Goal: Task Accomplishment & Management: Manage account settings

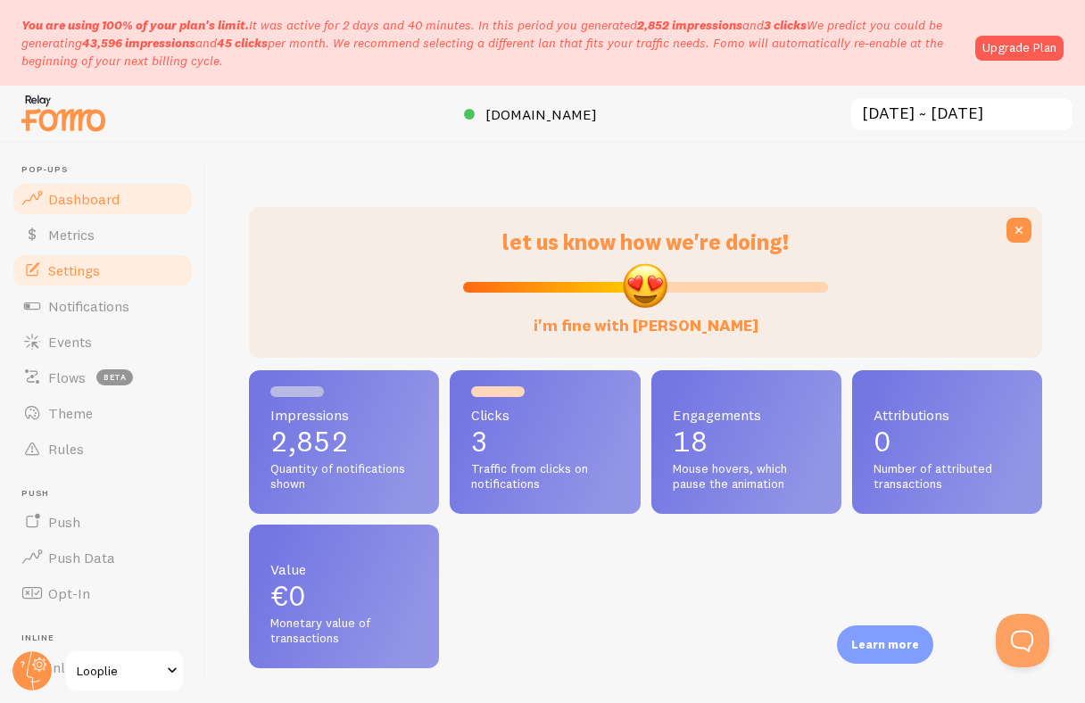
click at [95, 274] on span "Settings" at bounding box center [74, 270] width 52 height 18
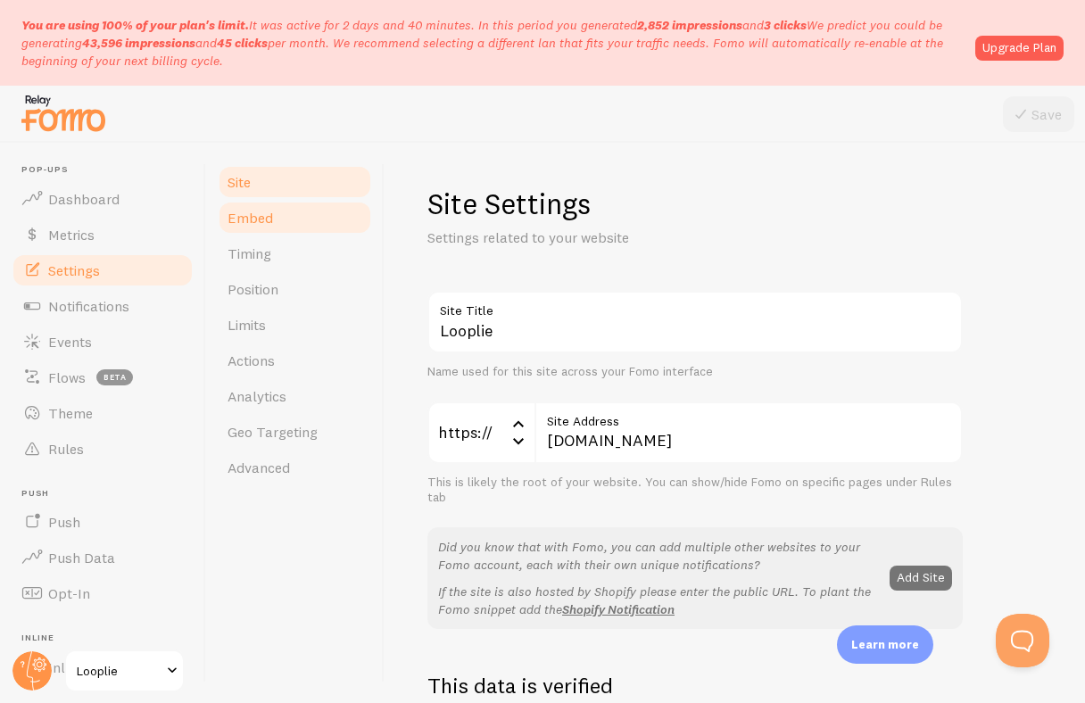
click at [301, 226] on link "Embed" at bounding box center [295, 218] width 156 height 36
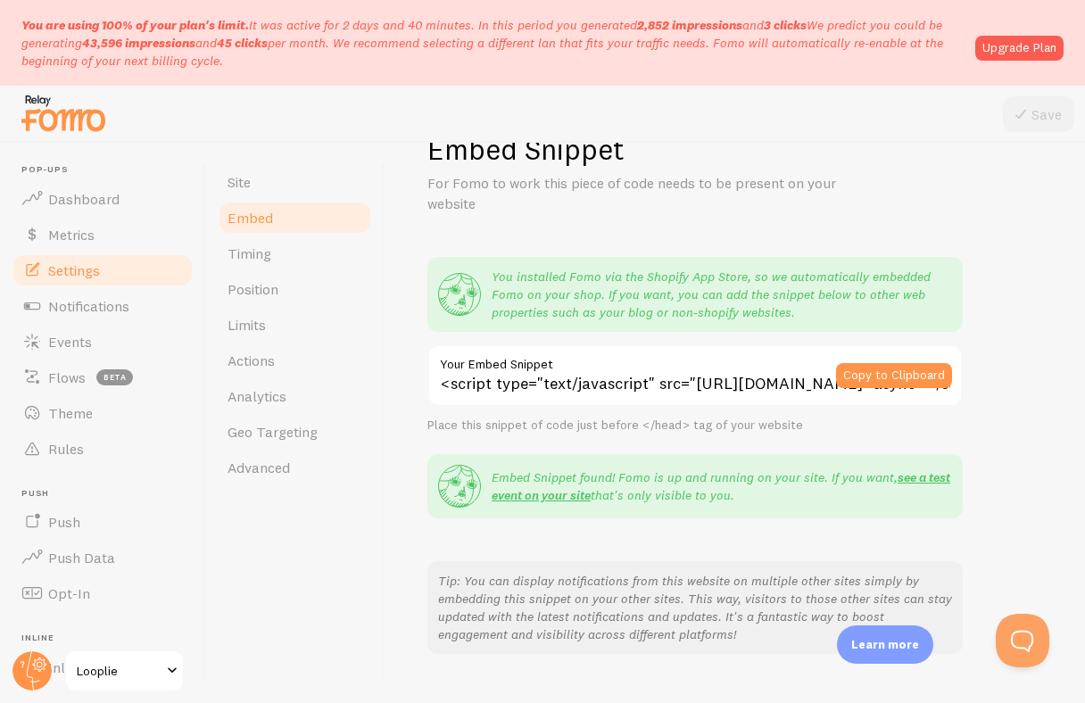
scroll to position [57, 0]
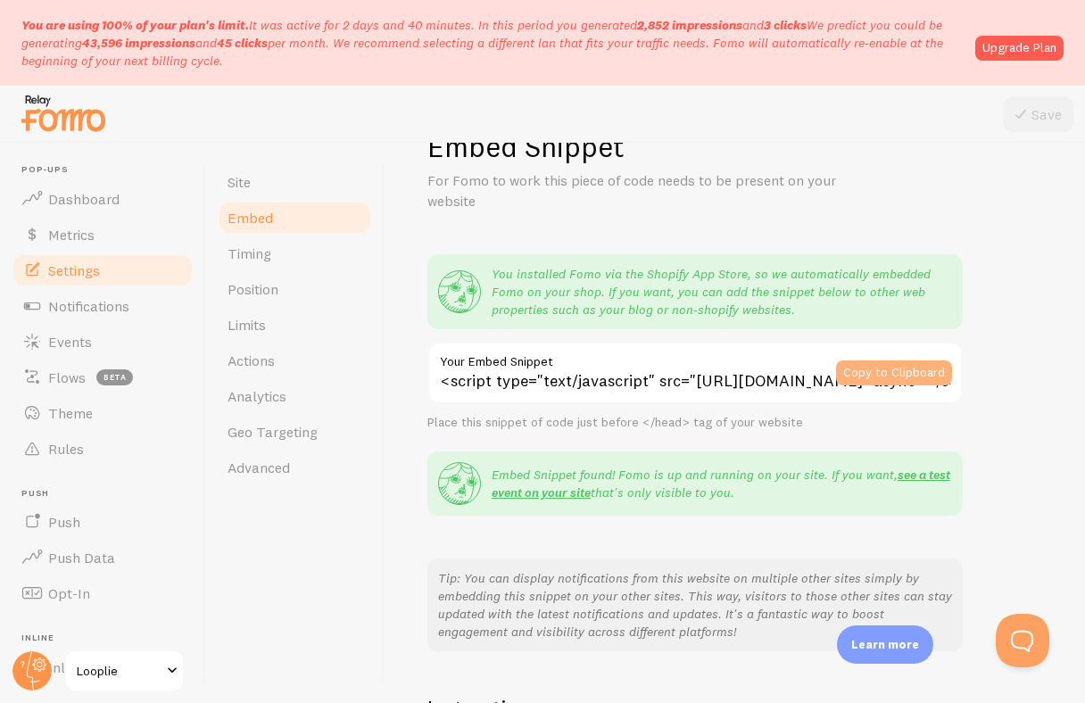
click at [874, 383] on button "Copy to Clipboard" at bounding box center [894, 372] width 116 height 25
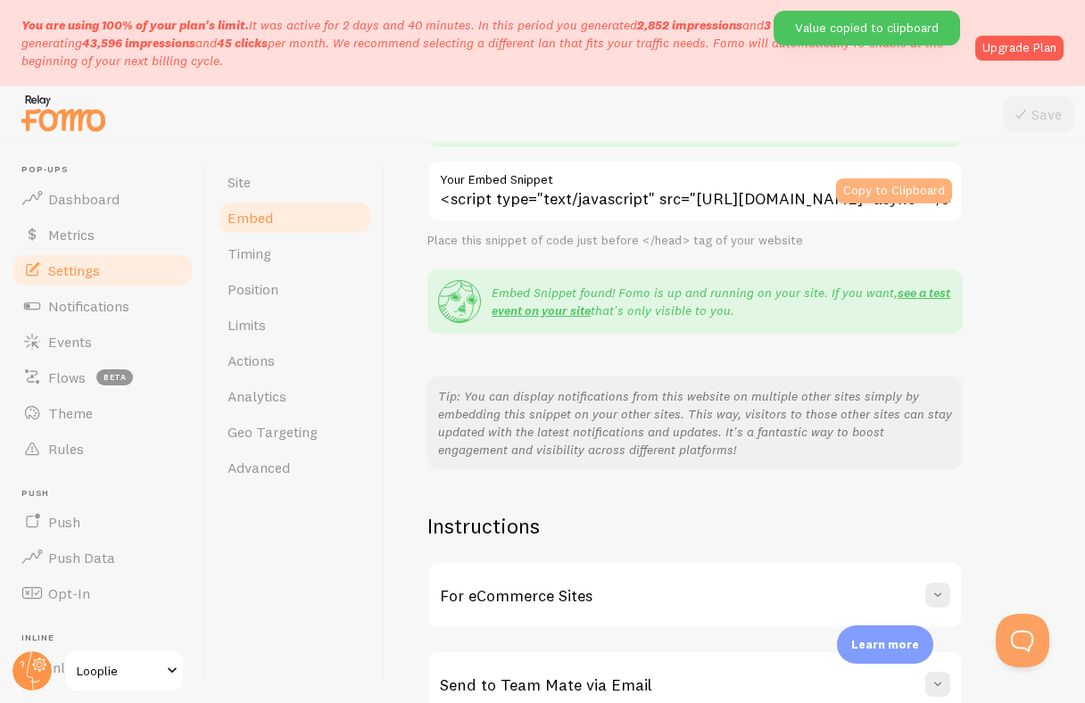
scroll to position [340, 0]
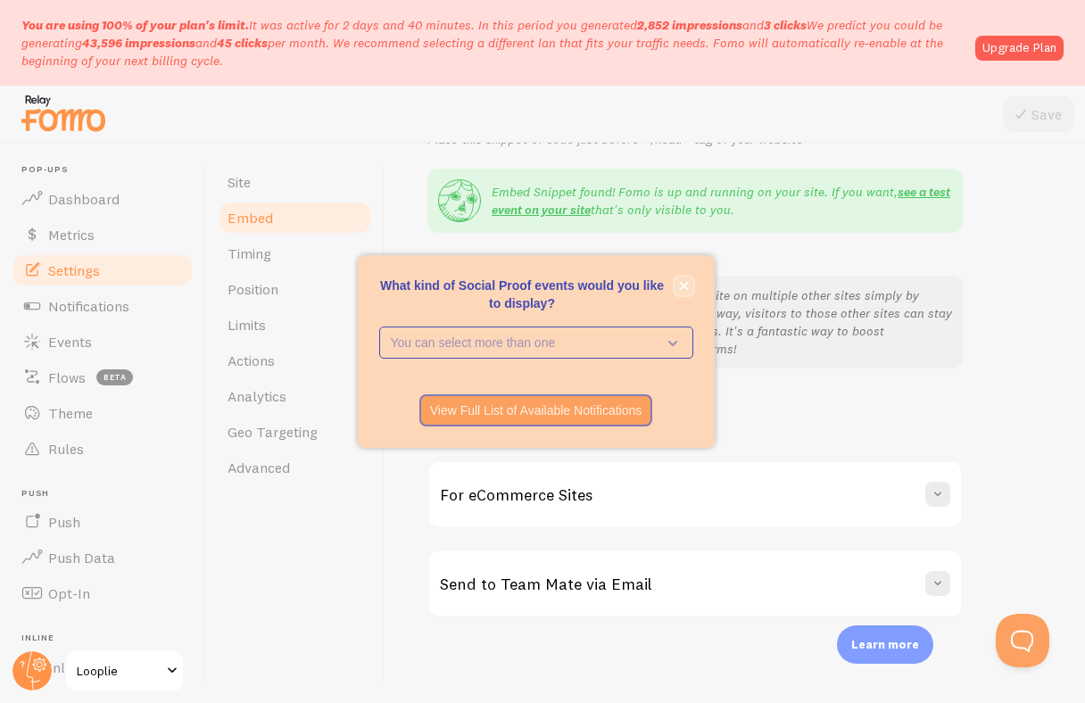
click at [686, 285] on icon "close," at bounding box center [684, 286] width 10 height 10
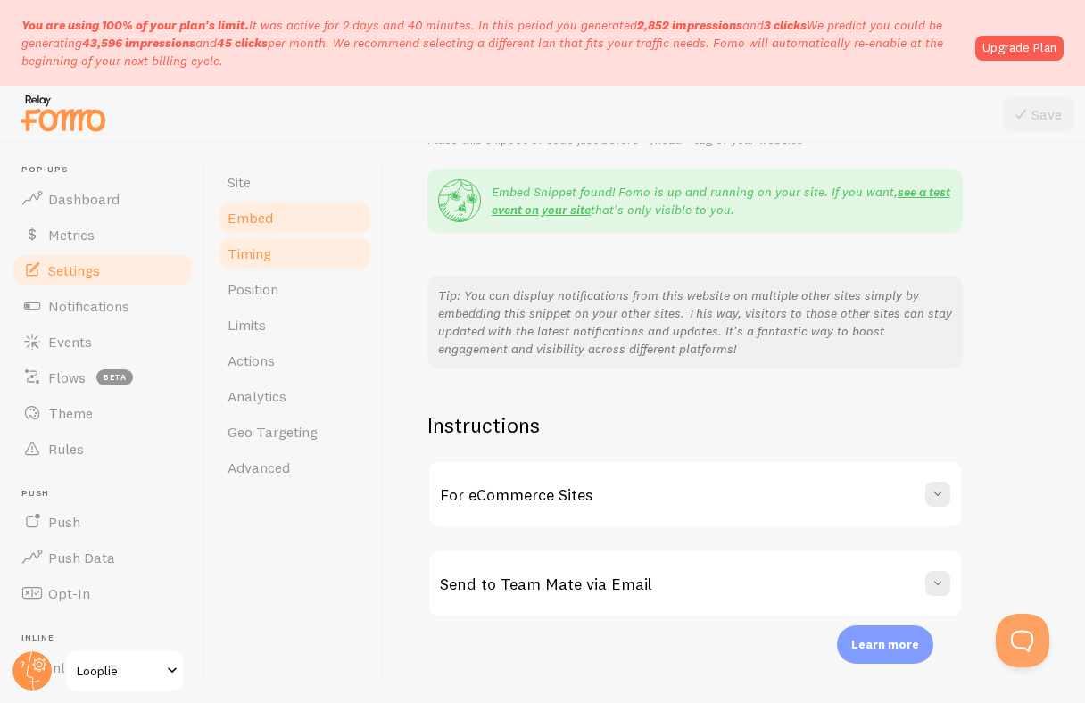
click at [227, 254] on span "Timing" at bounding box center [249, 253] width 44 height 18
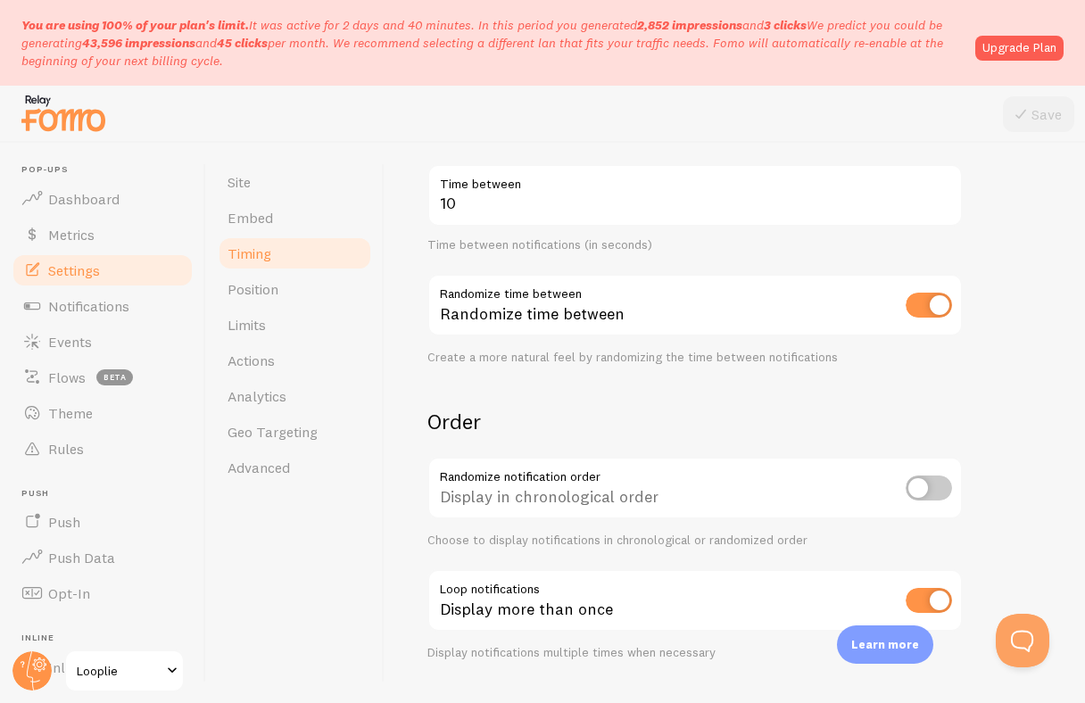
scroll to position [439, 0]
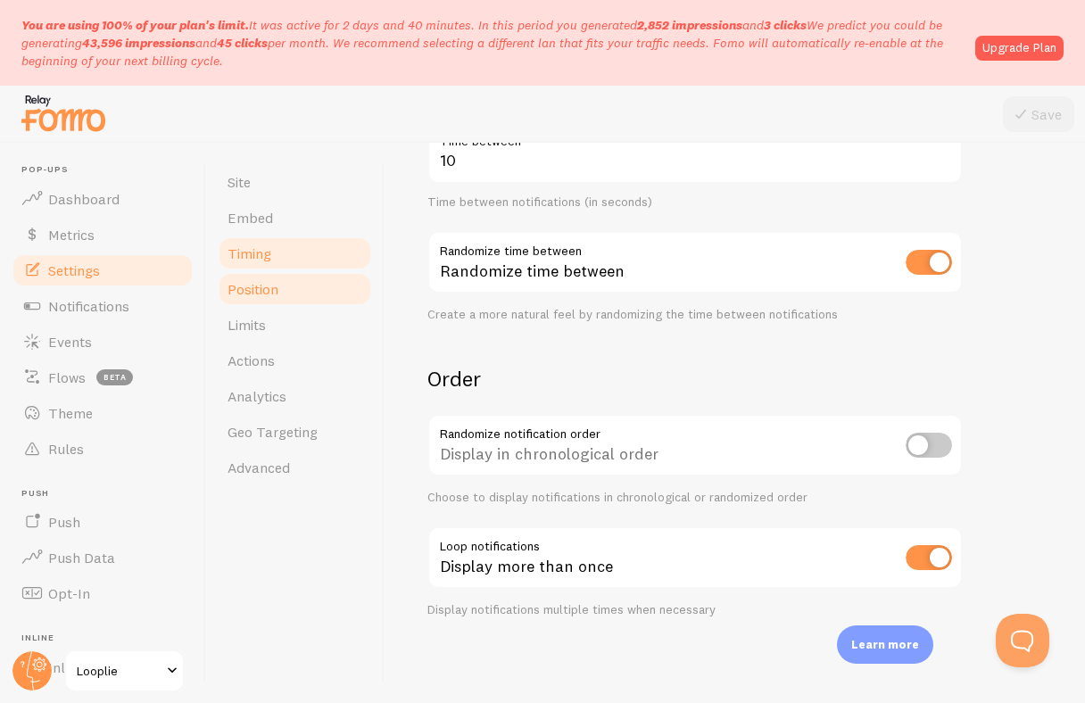
click at [318, 286] on link "Position" at bounding box center [295, 289] width 156 height 36
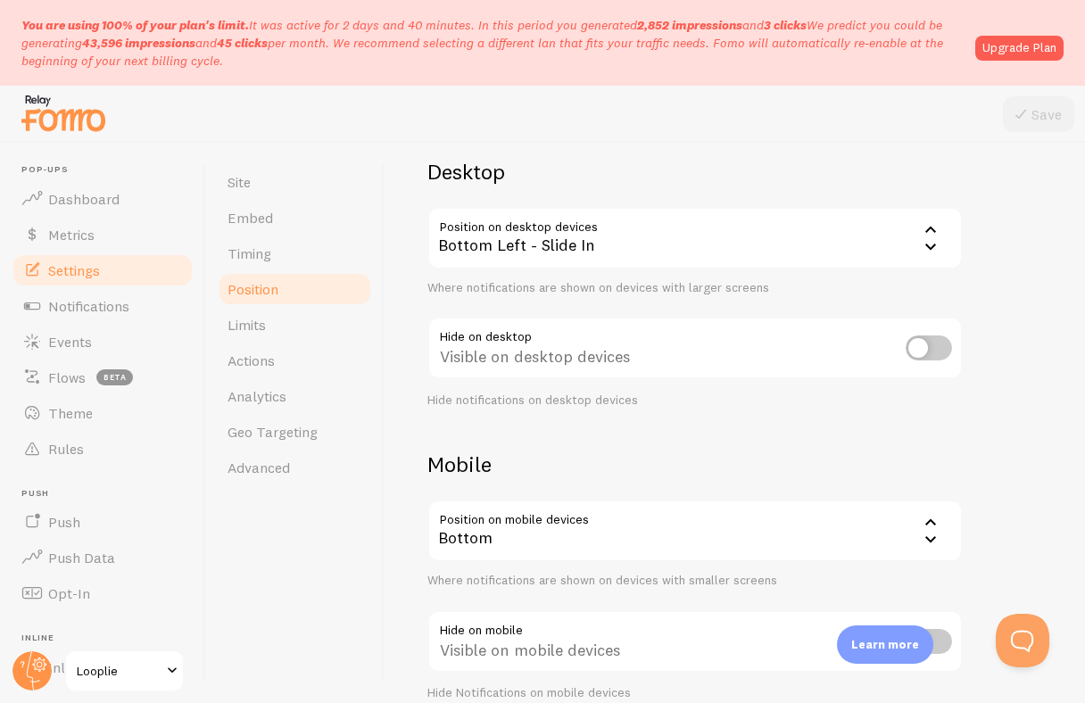
scroll to position [216, 0]
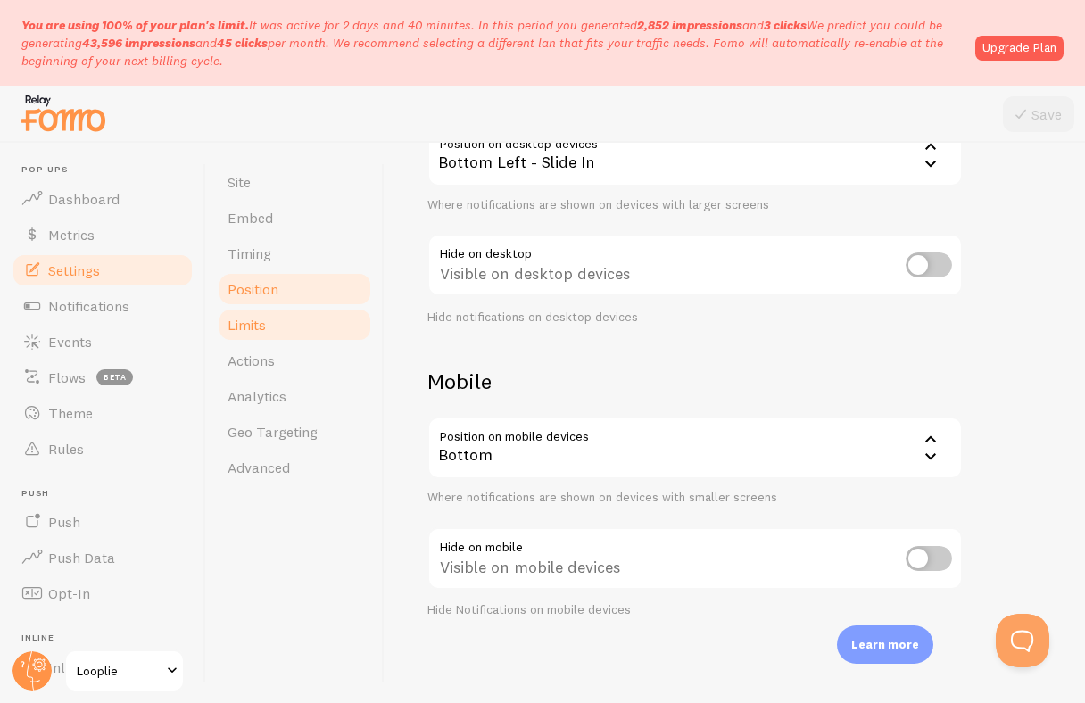
click at [302, 311] on link "Limits" at bounding box center [295, 325] width 156 height 36
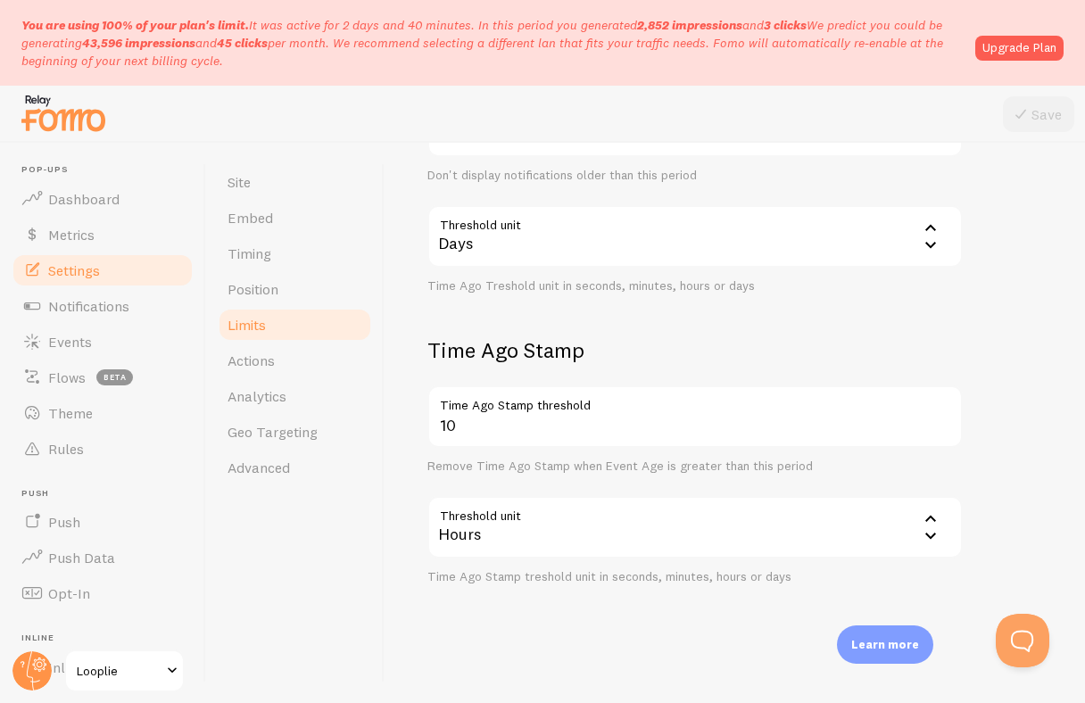
scroll to position [539, 0]
click at [285, 368] on link "Actions" at bounding box center [295, 361] width 156 height 36
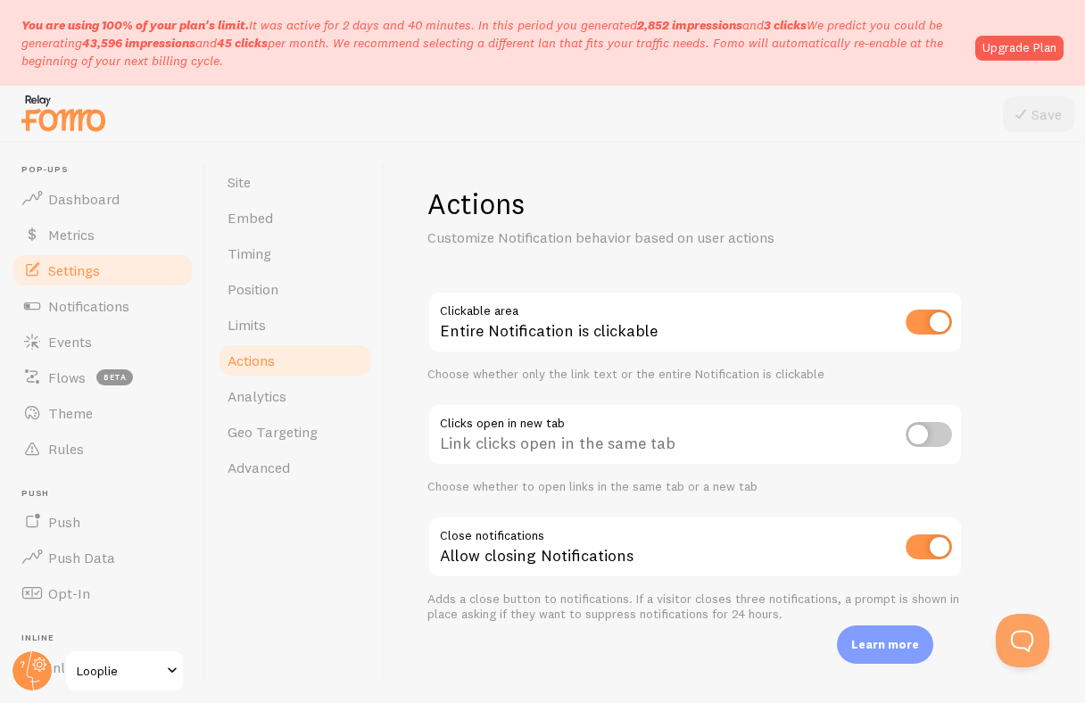
scroll to position [4, 0]
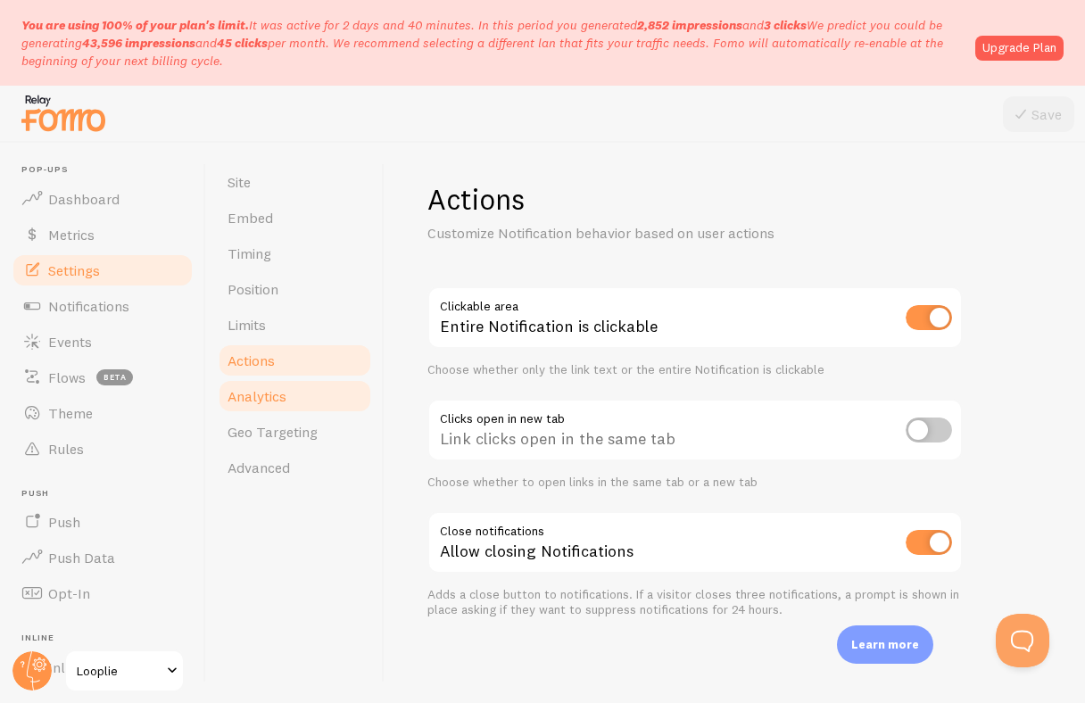
click at [304, 388] on link "Analytics" at bounding box center [295, 396] width 156 height 36
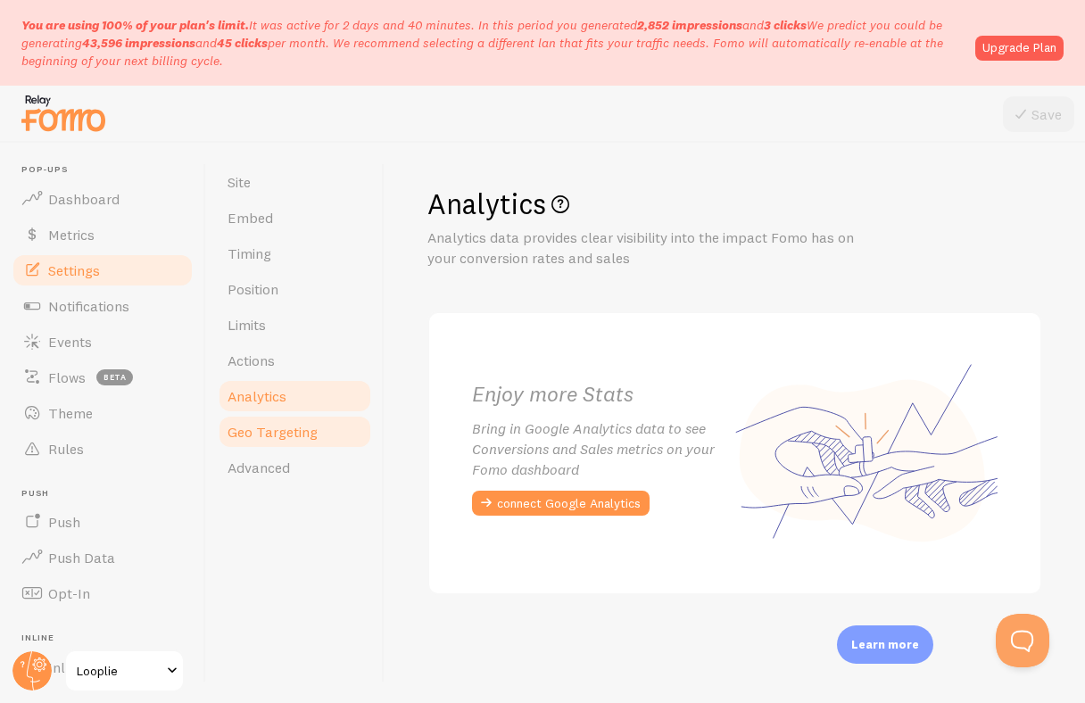
click at [293, 414] on link "Geo Targeting" at bounding box center [295, 432] width 156 height 36
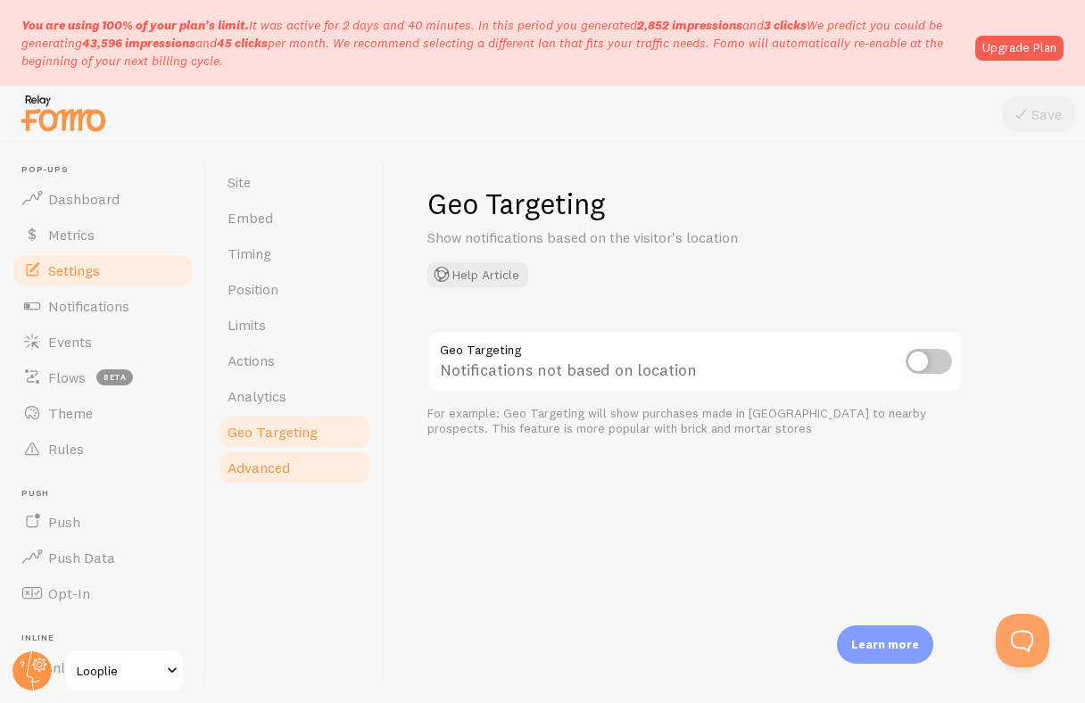
click at [287, 457] on link "Advanced" at bounding box center [295, 468] width 156 height 36
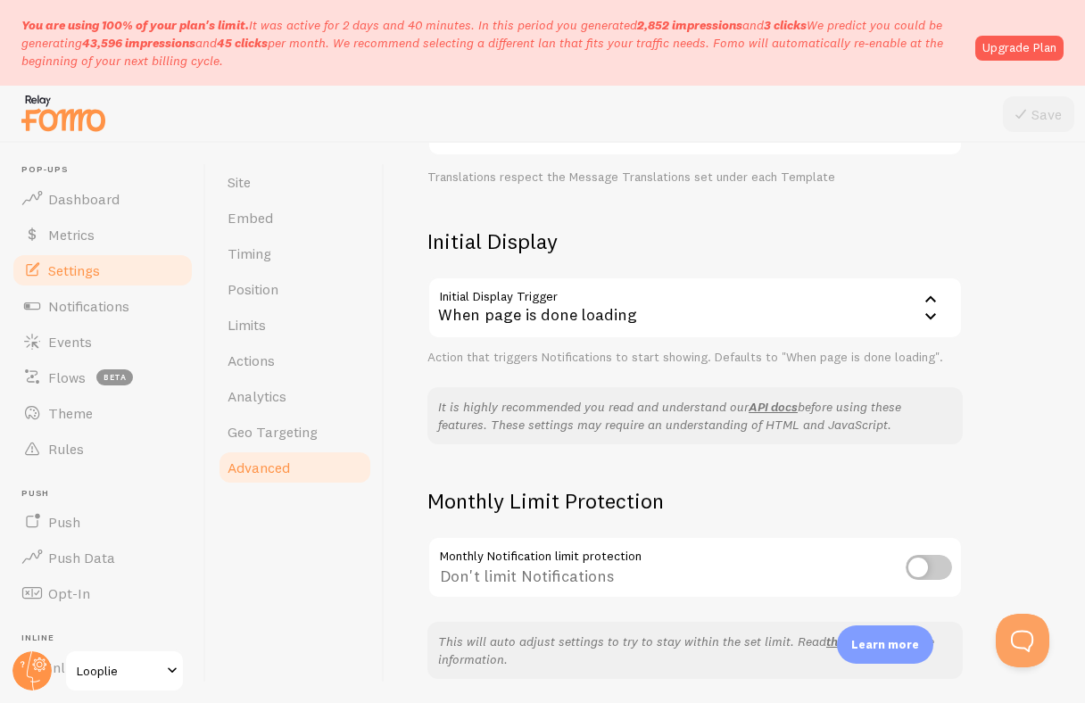
scroll to position [417, 0]
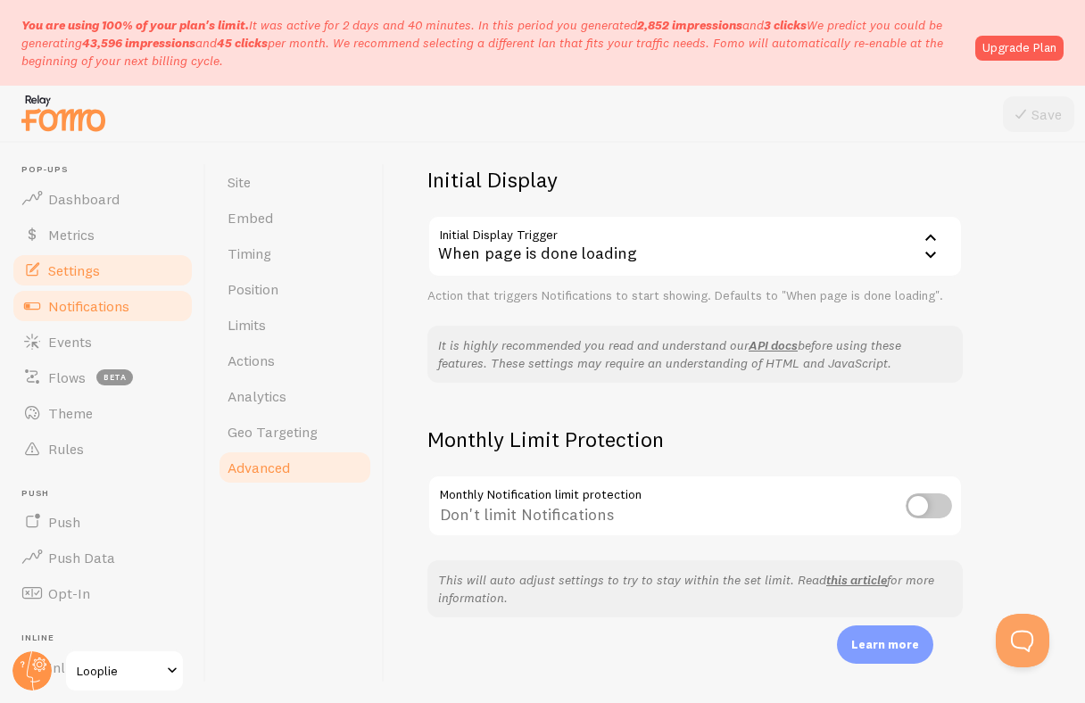
click at [89, 310] on span "Notifications" at bounding box center [88, 306] width 81 height 18
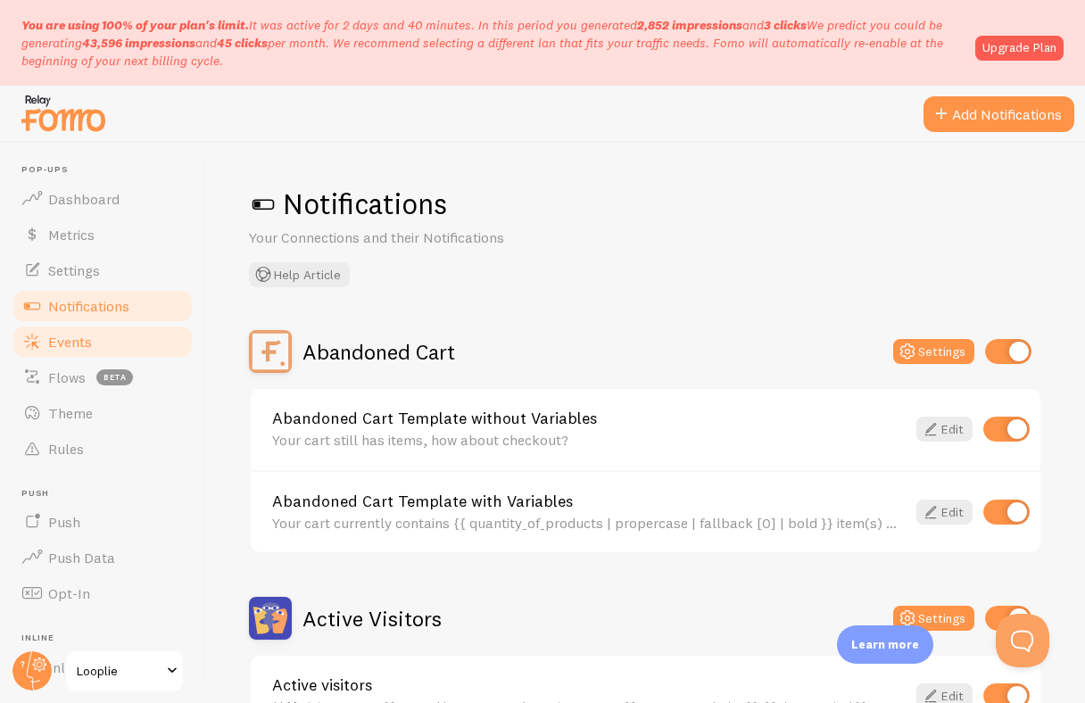
click at [88, 325] on link "Events" at bounding box center [103, 342] width 184 height 36
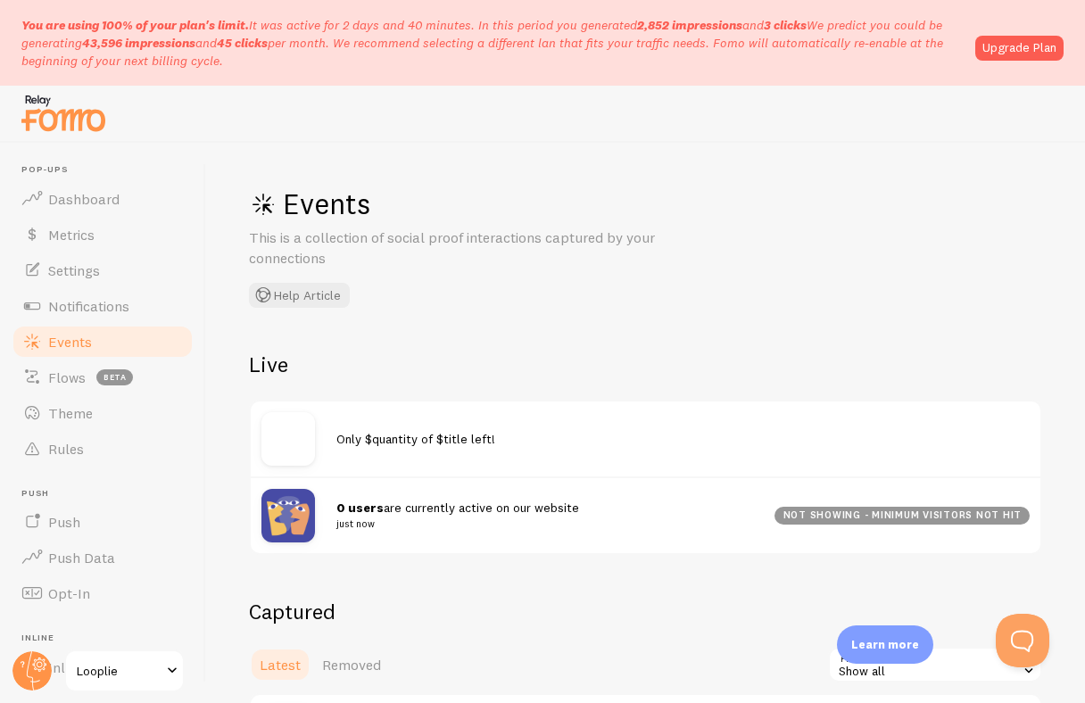
scroll to position [560, 0]
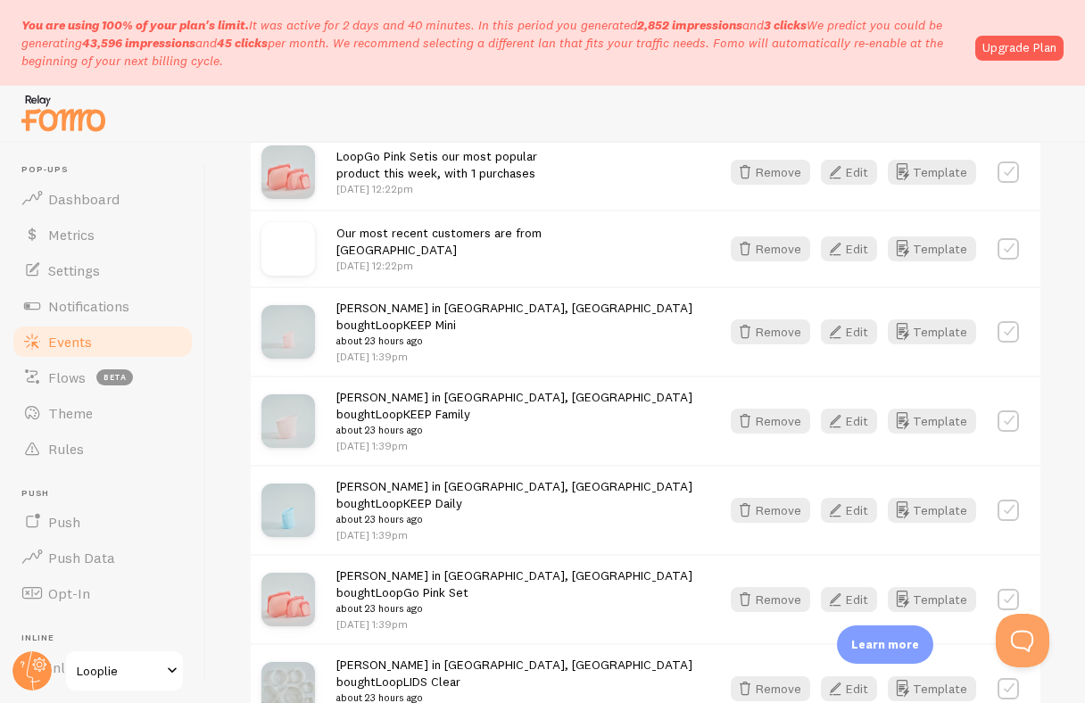
click at [1003, 327] on label at bounding box center [1007, 331] width 21 height 21
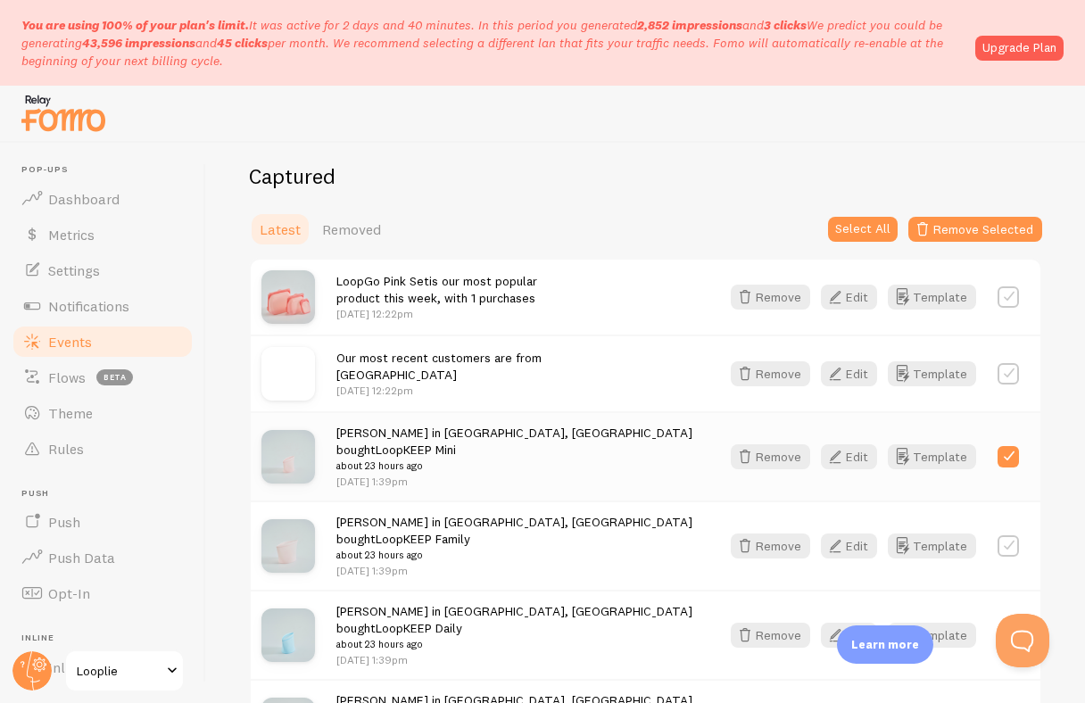
scroll to position [445, 0]
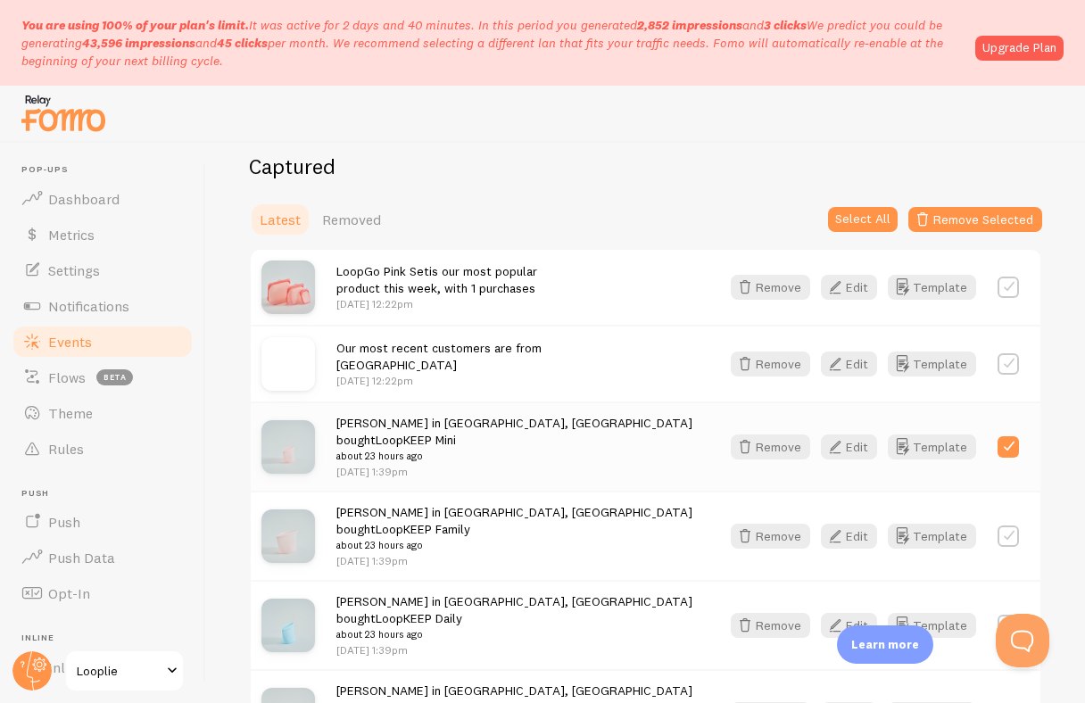
click at [1010, 441] on label at bounding box center [1007, 446] width 21 height 21
click at [1011, 441] on label at bounding box center [1007, 446] width 21 height 21
checkbox input "false"
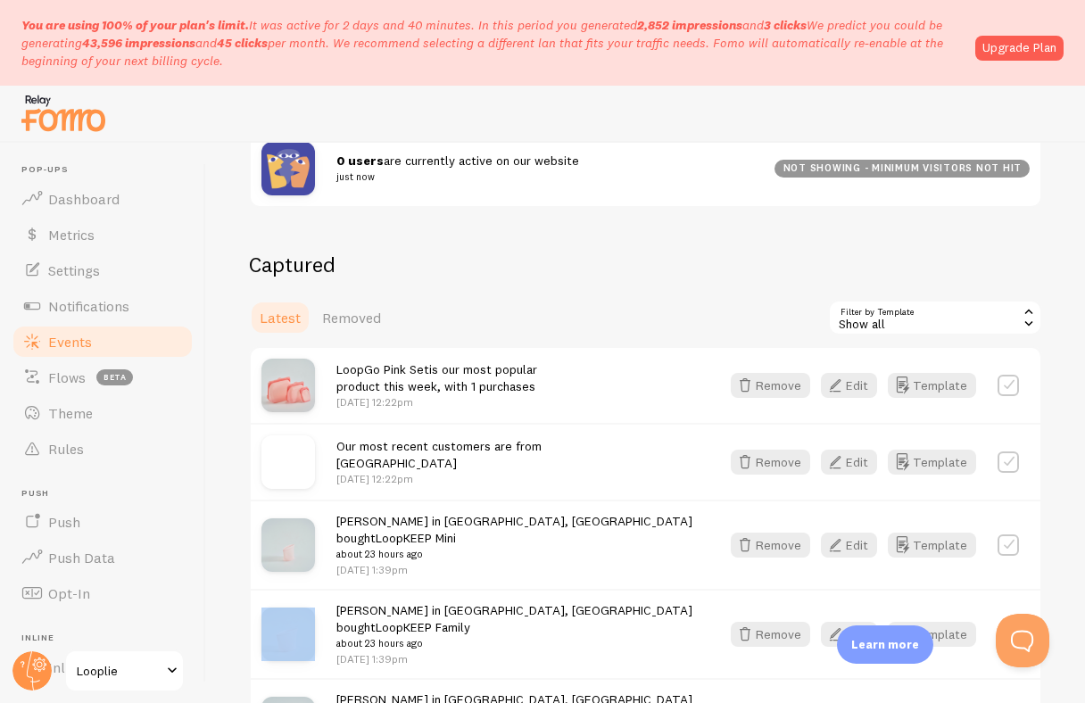
scroll to position [0, 0]
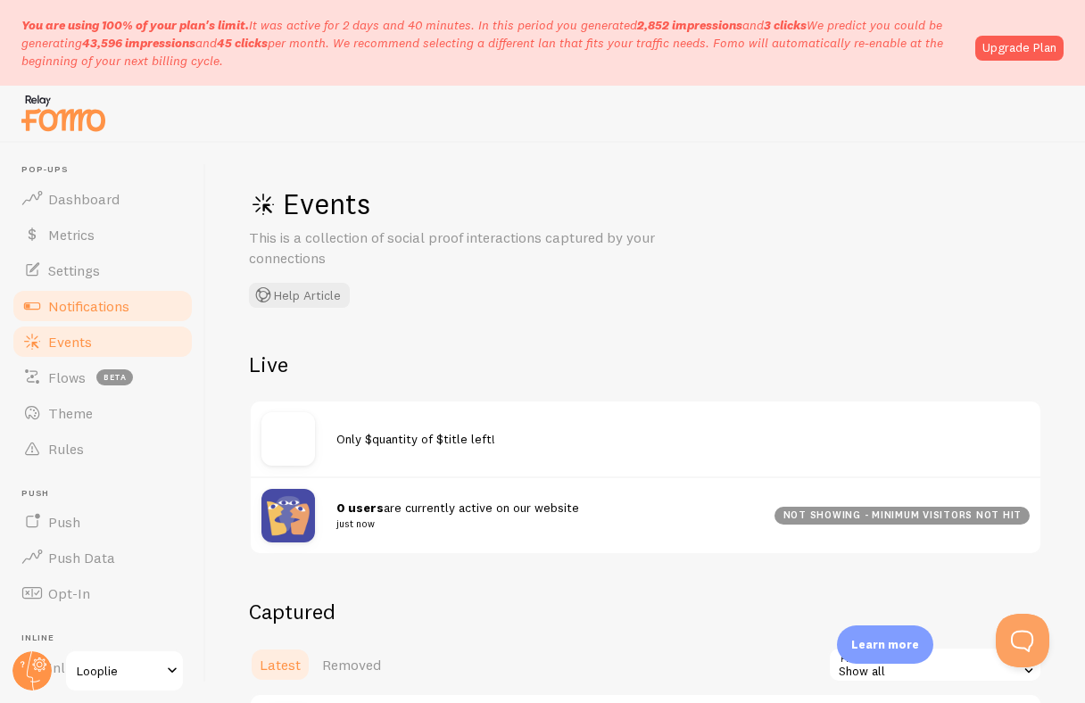
click at [95, 316] on link "Notifications" at bounding box center [103, 306] width 184 height 36
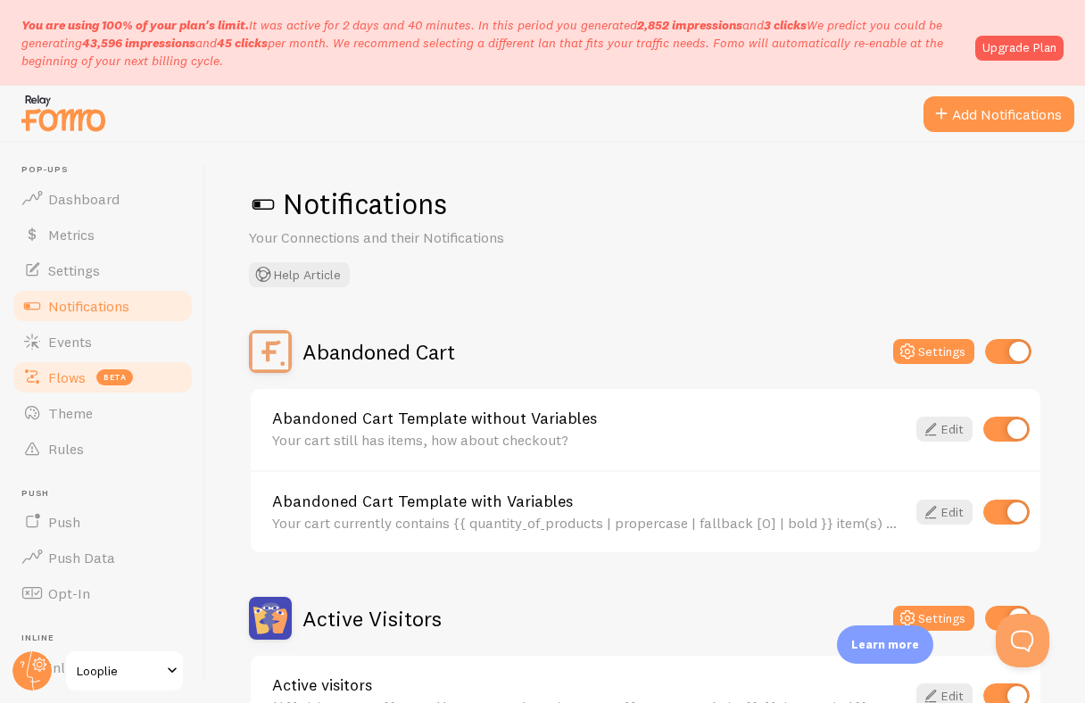
click at [61, 378] on span "Flows" at bounding box center [66, 377] width 37 height 18
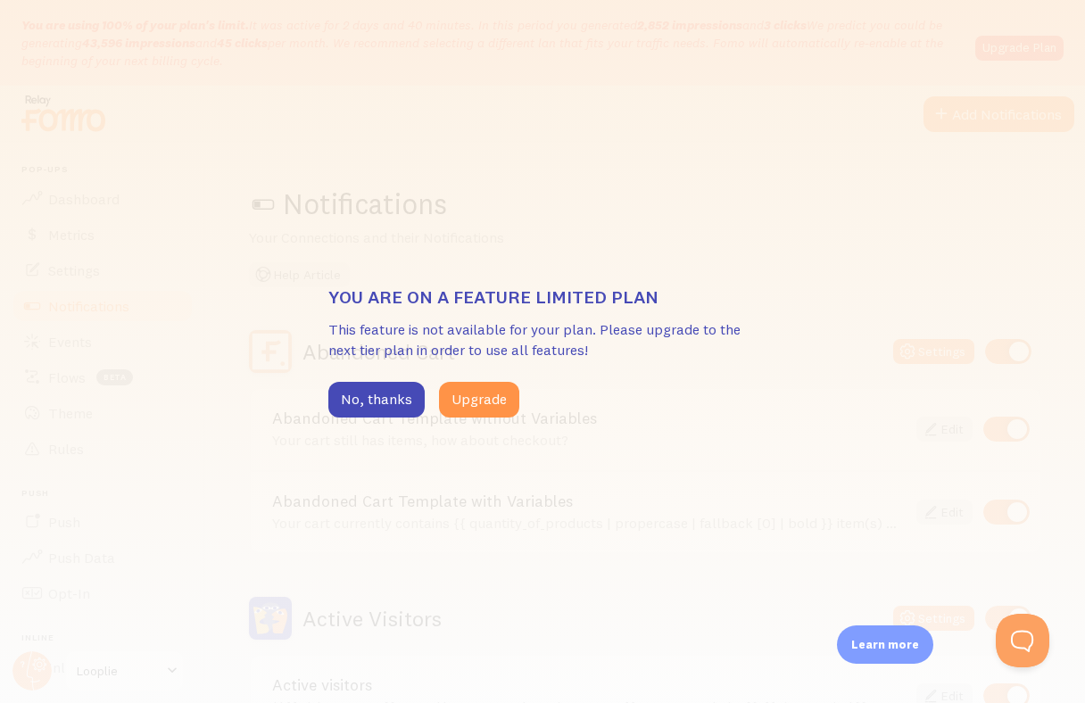
click at [68, 415] on div "You are on a feature limited plan This feature is not available for your plan. …" at bounding box center [542, 351] width 1085 height 703
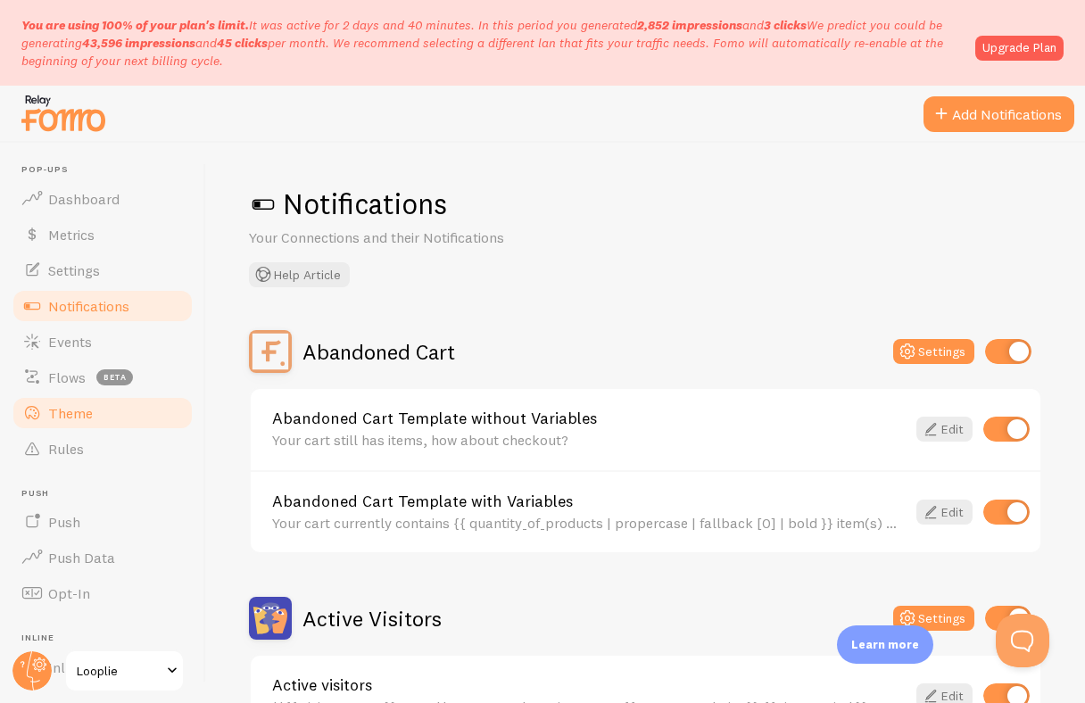
click at [132, 411] on link "Theme" at bounding box center [103, 413] width 184 height 36
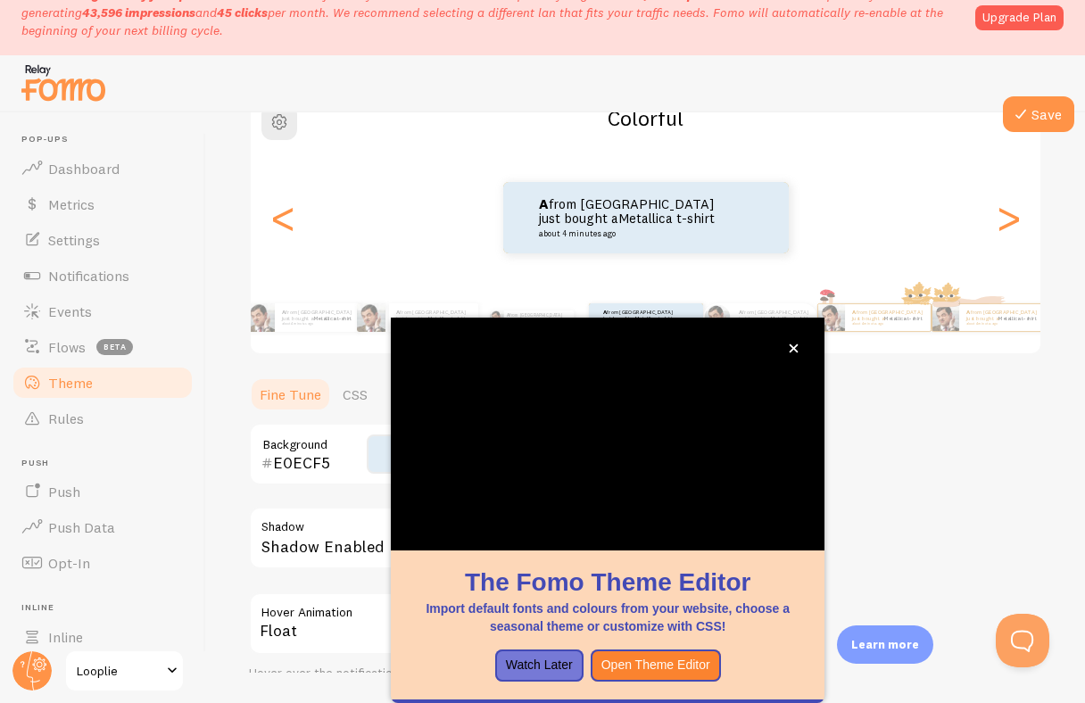
scroll to position [170, 0]
click at [796, 350] on icon "close," at bounding box center [793, 348] width 9 height 9
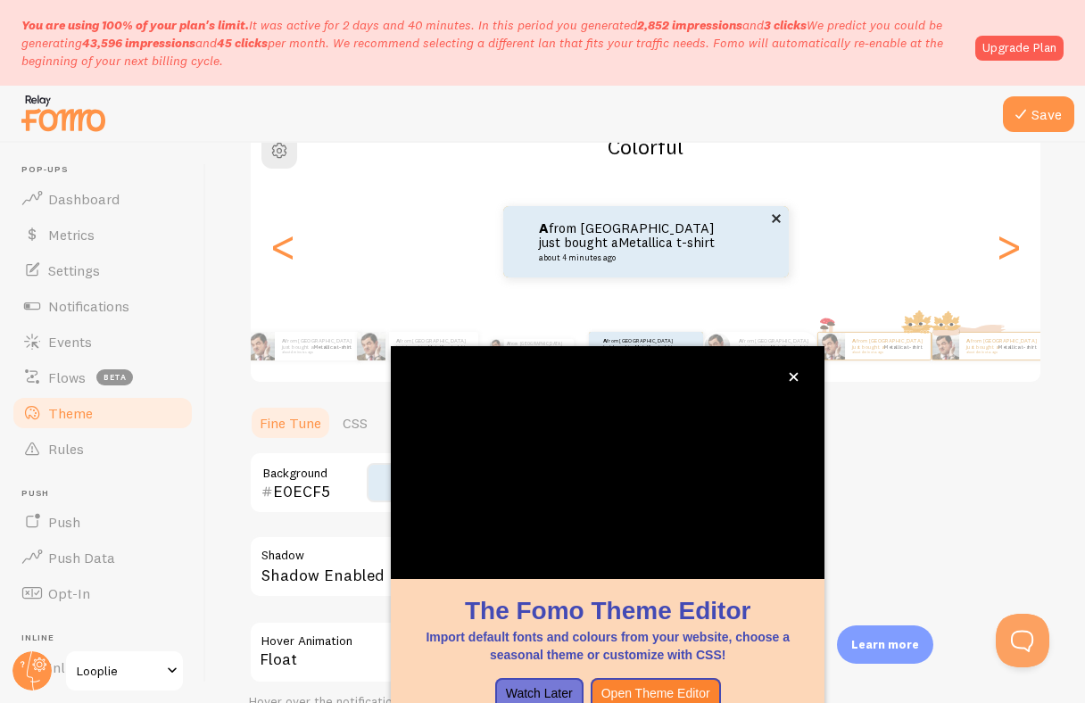
scroll to position [29, 0]
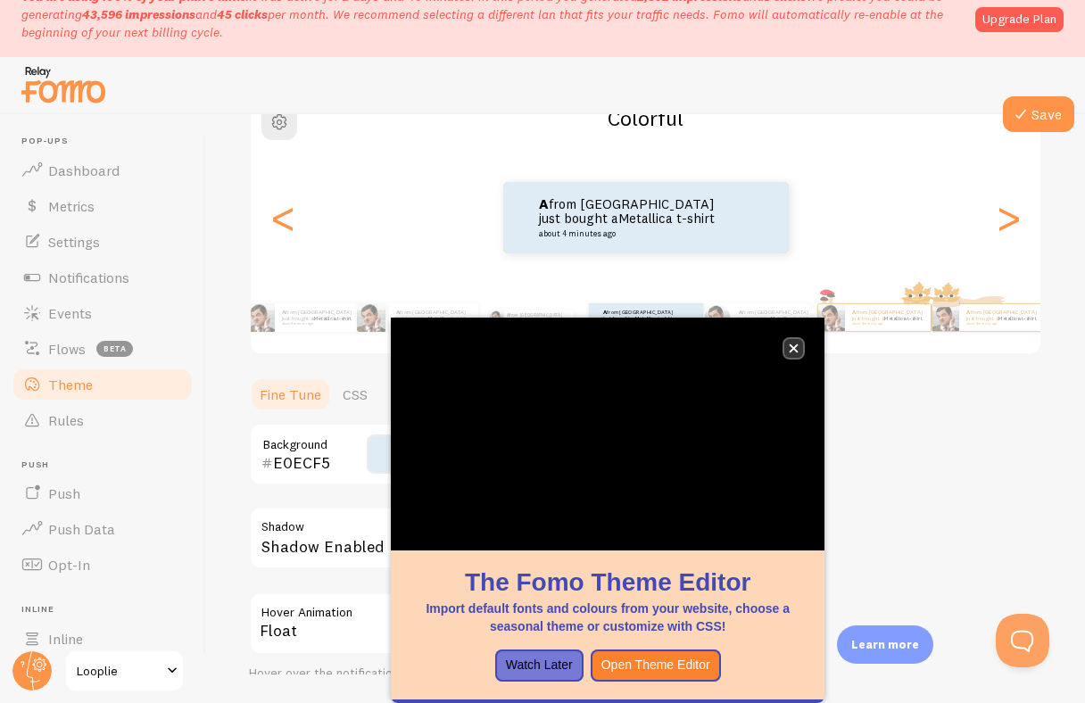
click at [795, 343] on icon "close," at bounding box center [794, 348] width 10 height 10
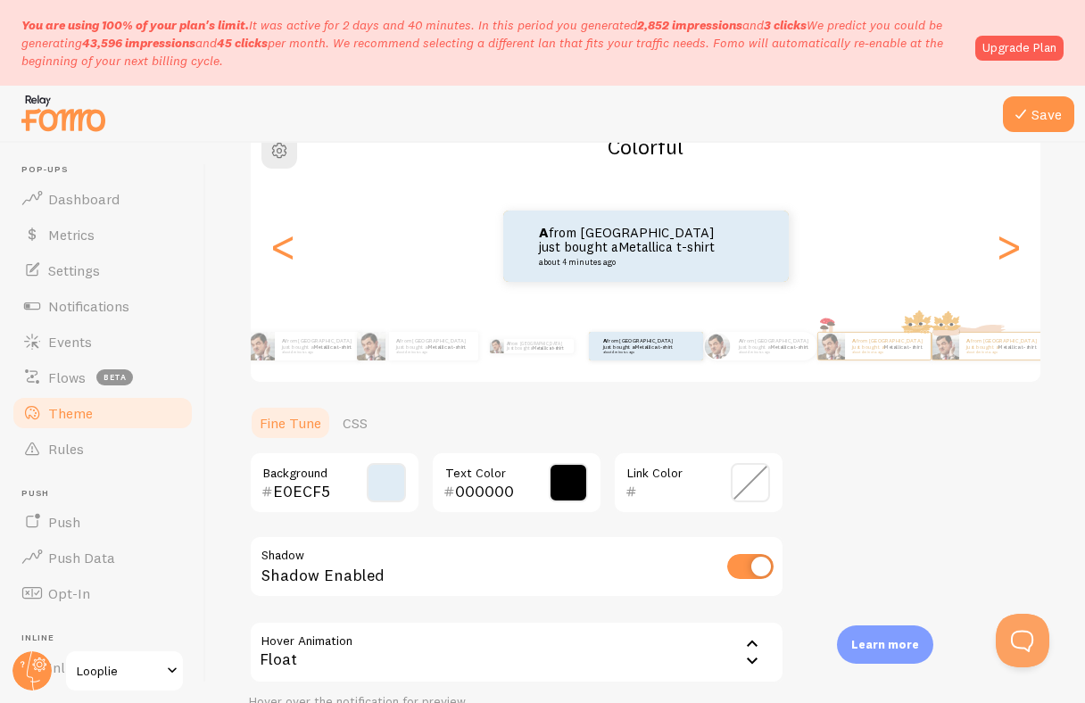
scroll to position [331, 0]
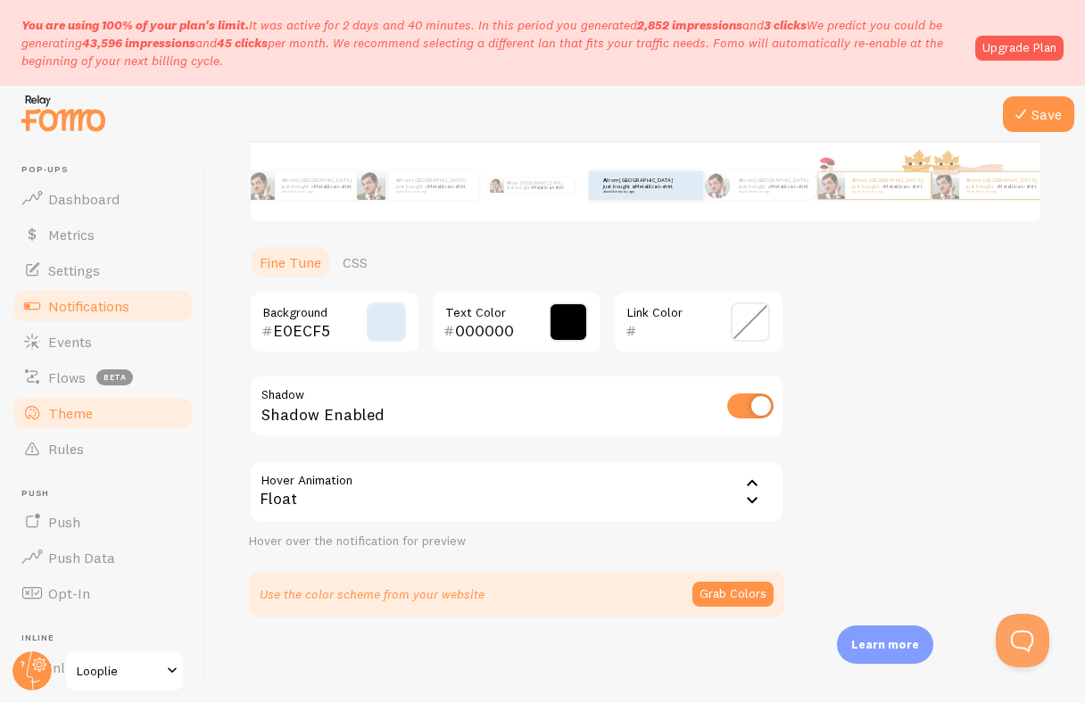
click at [103, 314] on span "Notifications" at bounding box center [88, 306] width 81 height 18
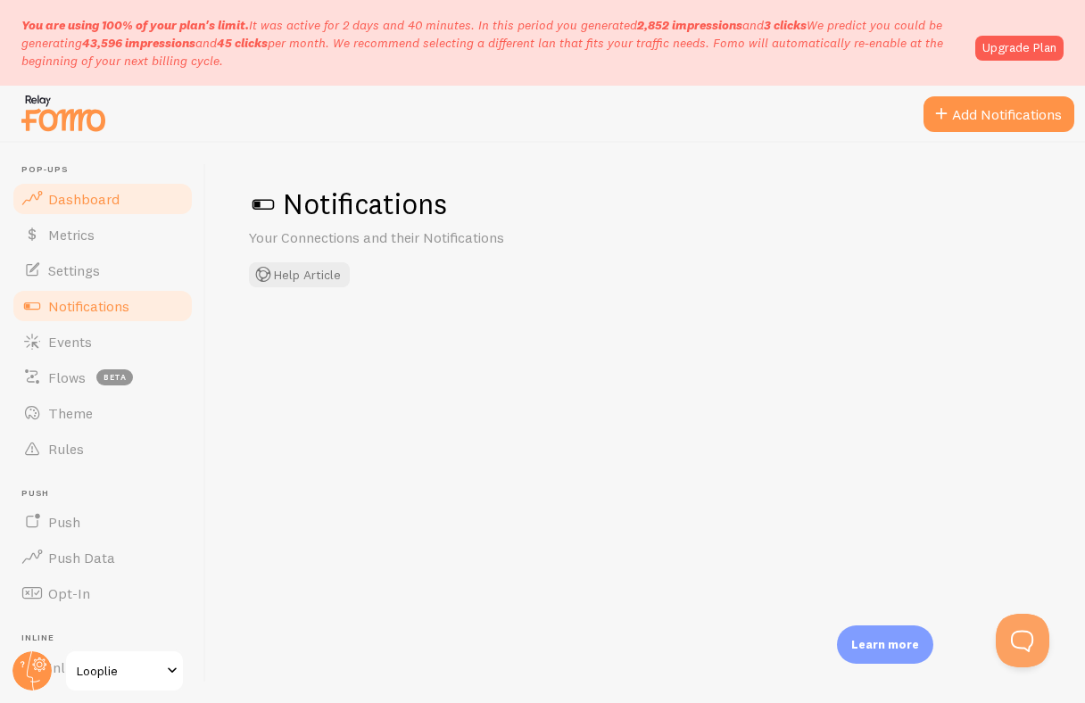
click at [102, 191] on span "Dashboard" at bounding box center [83, 199] width 71 height 18
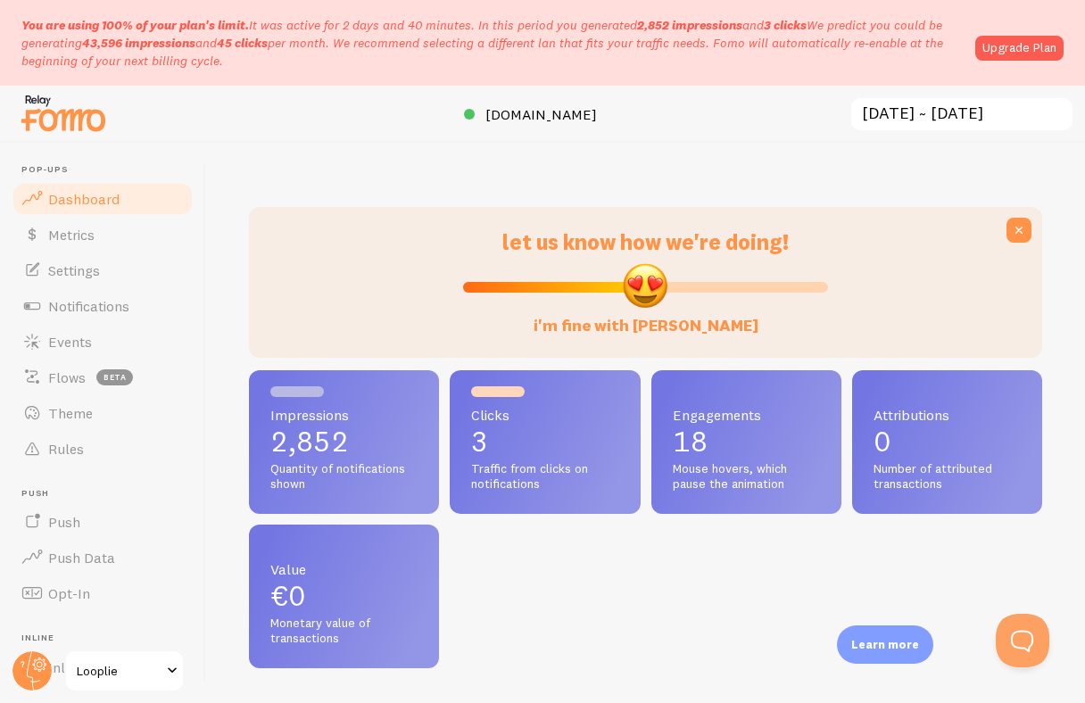
scroll to position [468, 793]
type input "68"
drag, startPoint x: 636, startPoint y: 287, endPoint x: 707, endPoint y: 286, distance: 71.4
click at [707, 286] on input "i like [PERSON_NAME], as a friend" at bounding box center [645, 287] width 365 height 21
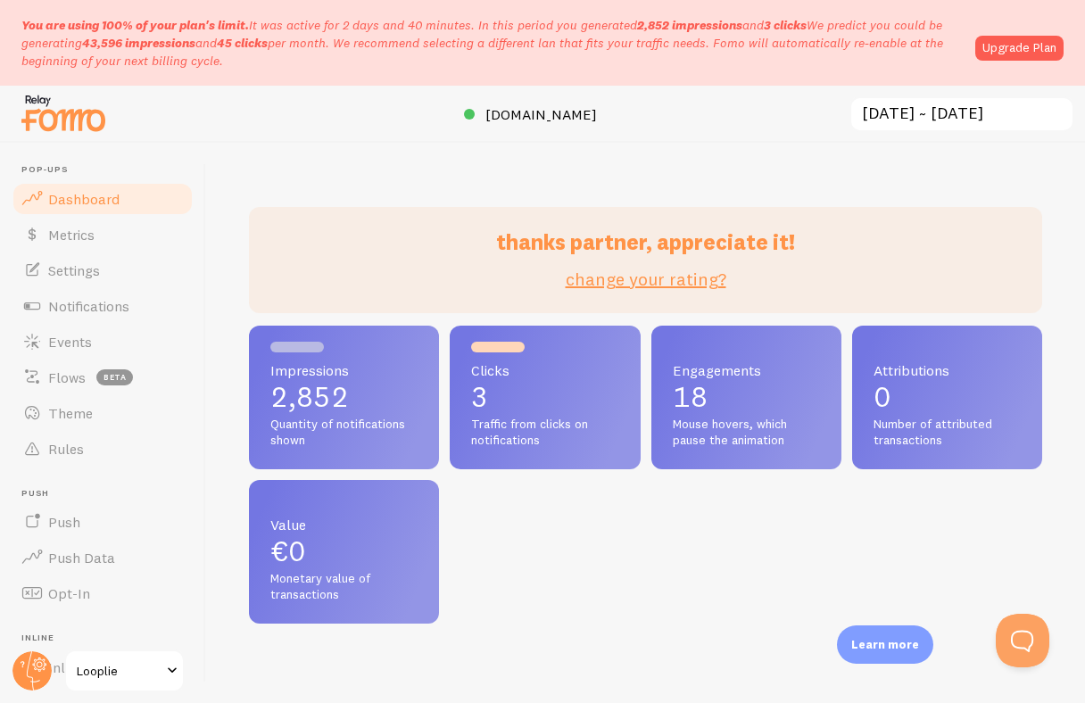
click at [699, 302] on div "thanks partner, appreciate it! change your rating?" at bounding box center [645, 260] width 793 height 106
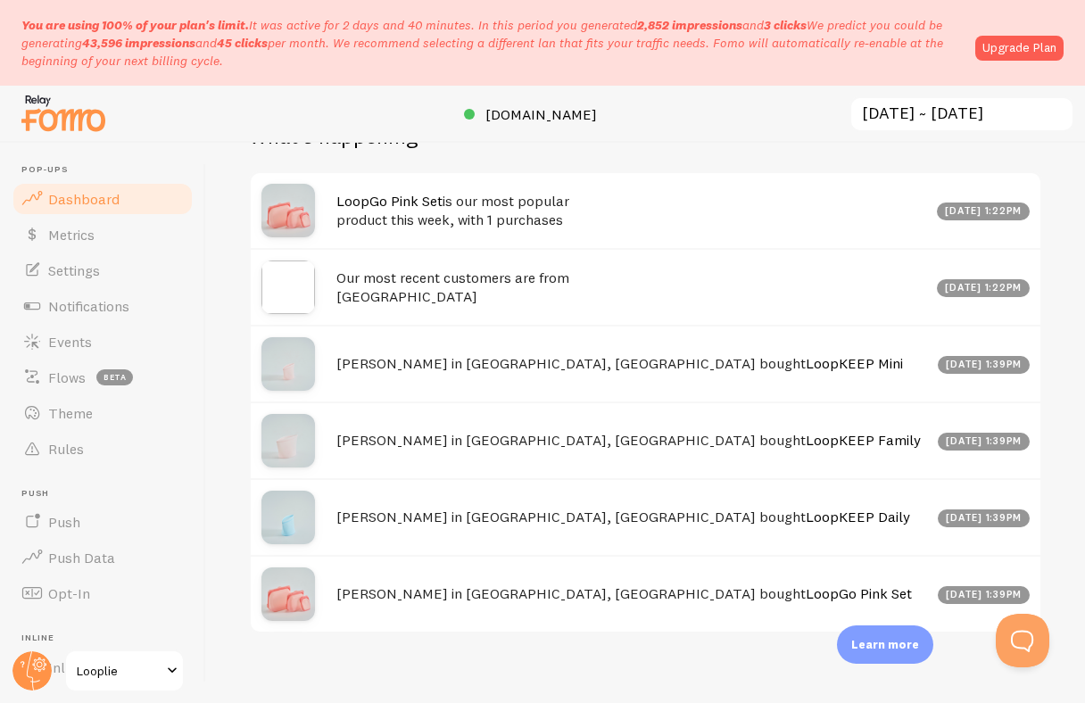
scroll to position [1172, 0]
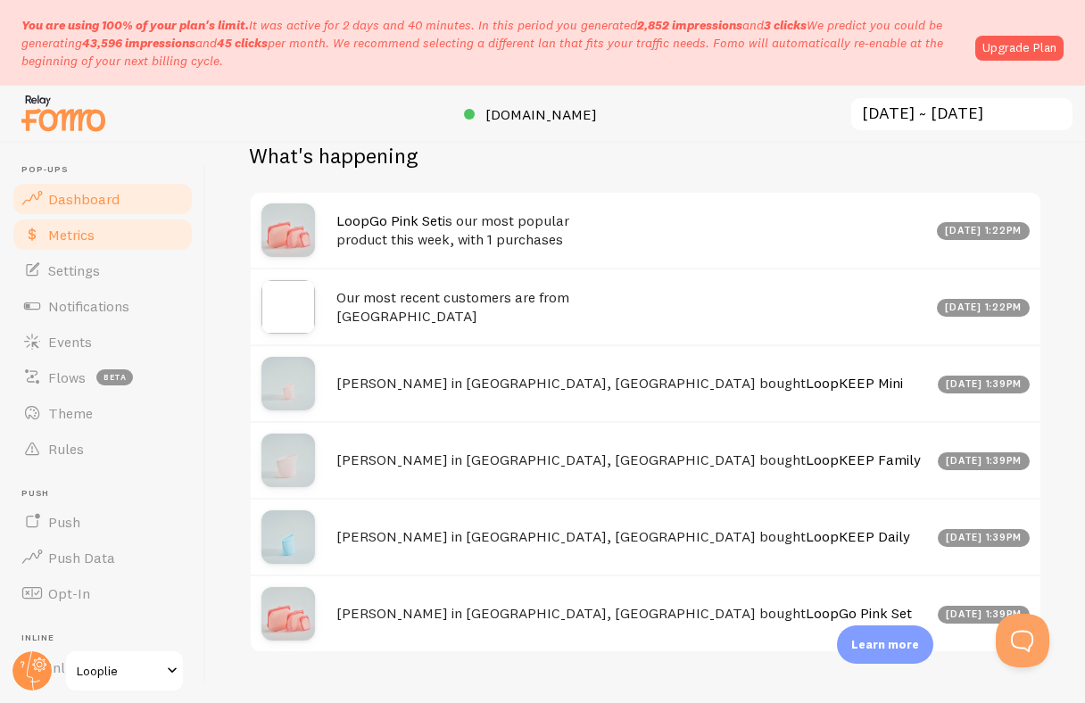
click at [103, 226] on link "Metrics" at bounding box center [103, 235] width 184 height 36
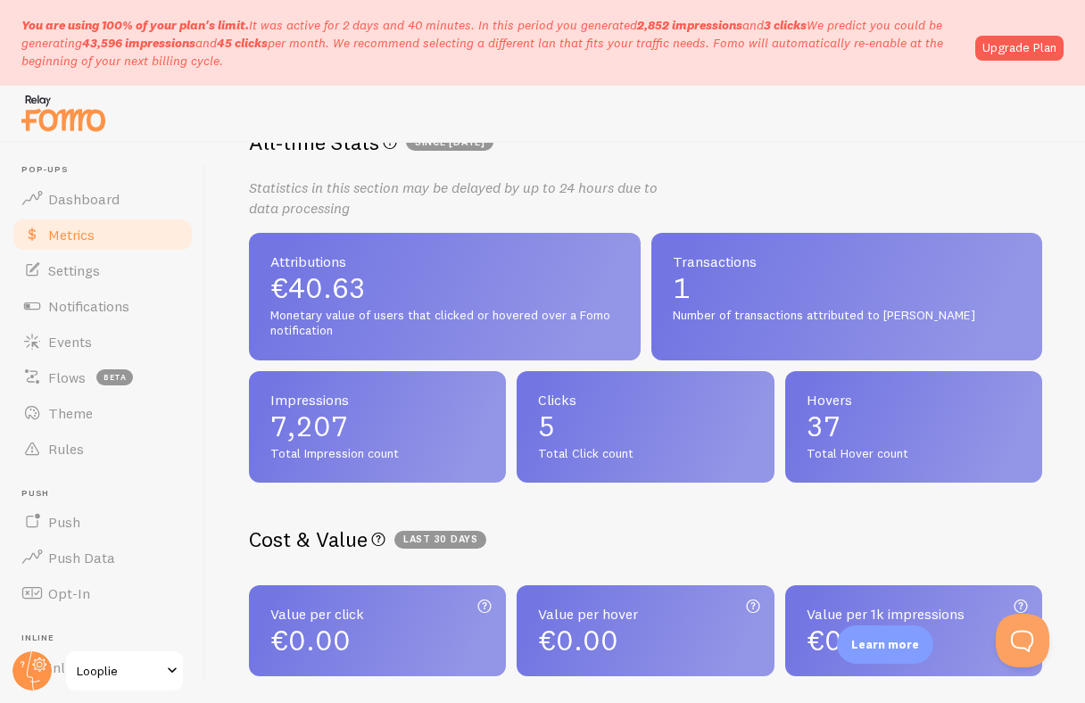
scroll to position [460, 0]
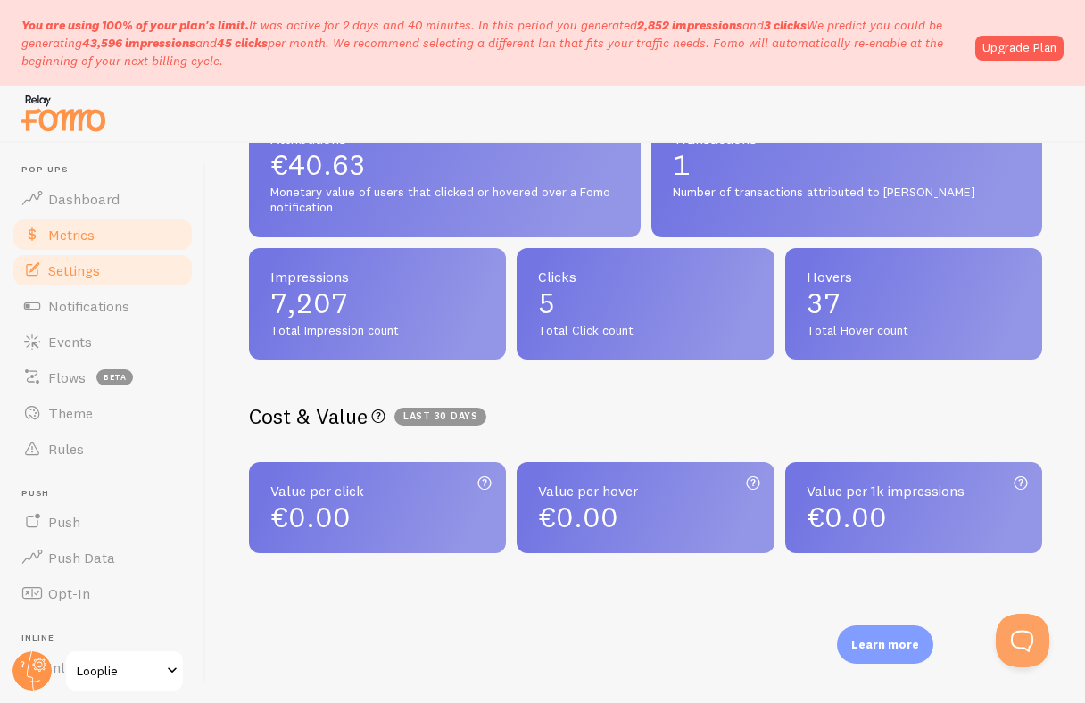
click at [85, 271] on span "Settings" at bounding box center [74, 270] width 52 height 18
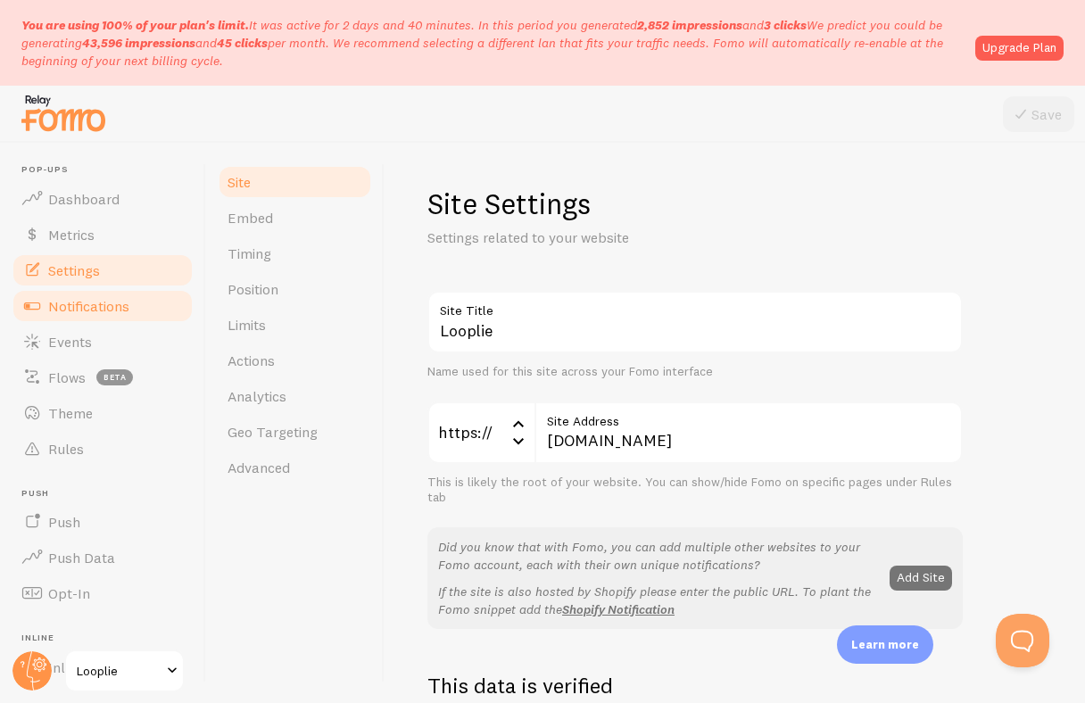
click at [86, 297] on span "Notifications" at bounding box center [88, 306] width 81 height 18
